Goal: Find specific page/section: Find specific page/section

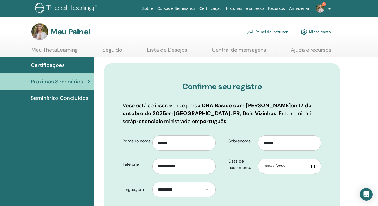
click at [260, 33] on font "Painel do instrutor" at bounding box center [272, 32] width 32 height 5
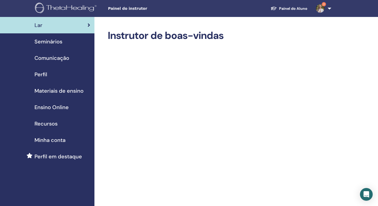
click at [46, 42] on span "Seminários" at bounding box center [49, 42] width 28 height 8
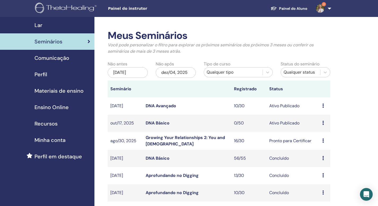
click at [162, 123] on link "DNA Básico" at bounding box center [158, 123] width 24 height 6
